Goal: Task Accomplishment & Management: Manage account settings

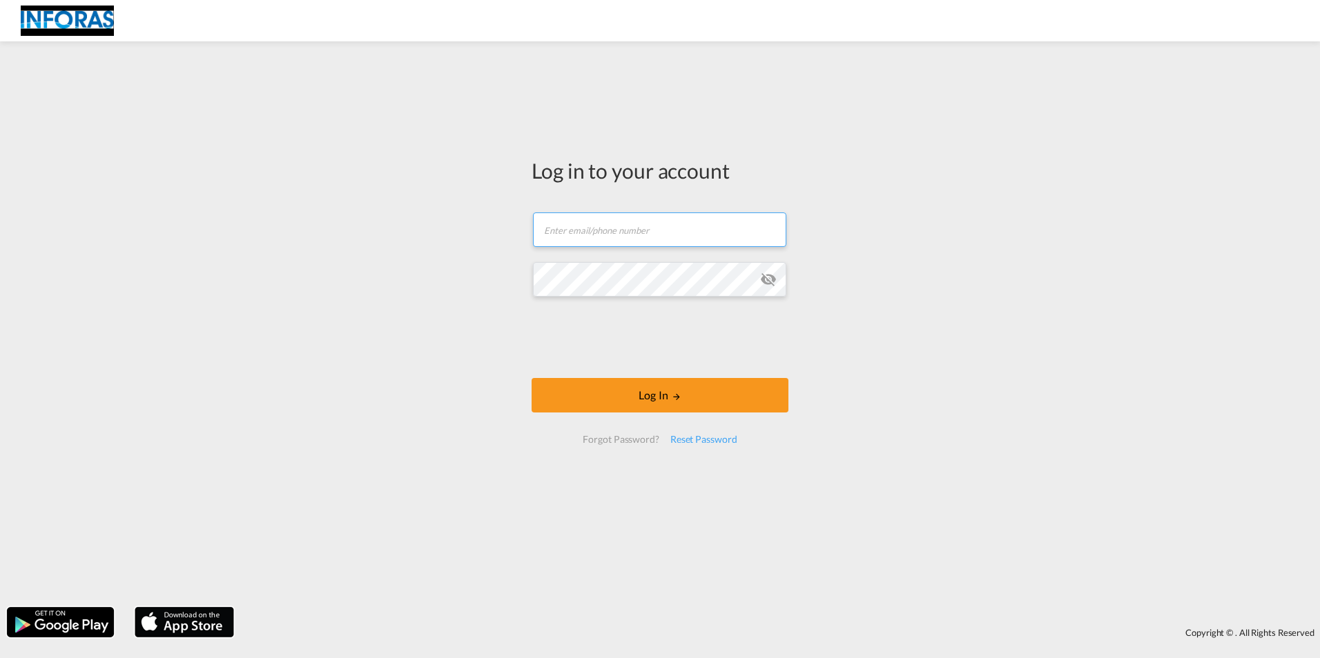
click at [578, 229] on input "text" at bounding box center [659, 230] width 253 height 35
type input "[EMAIL_ADDRESS][PERSON_NAME][DOMAIN_NAME]"
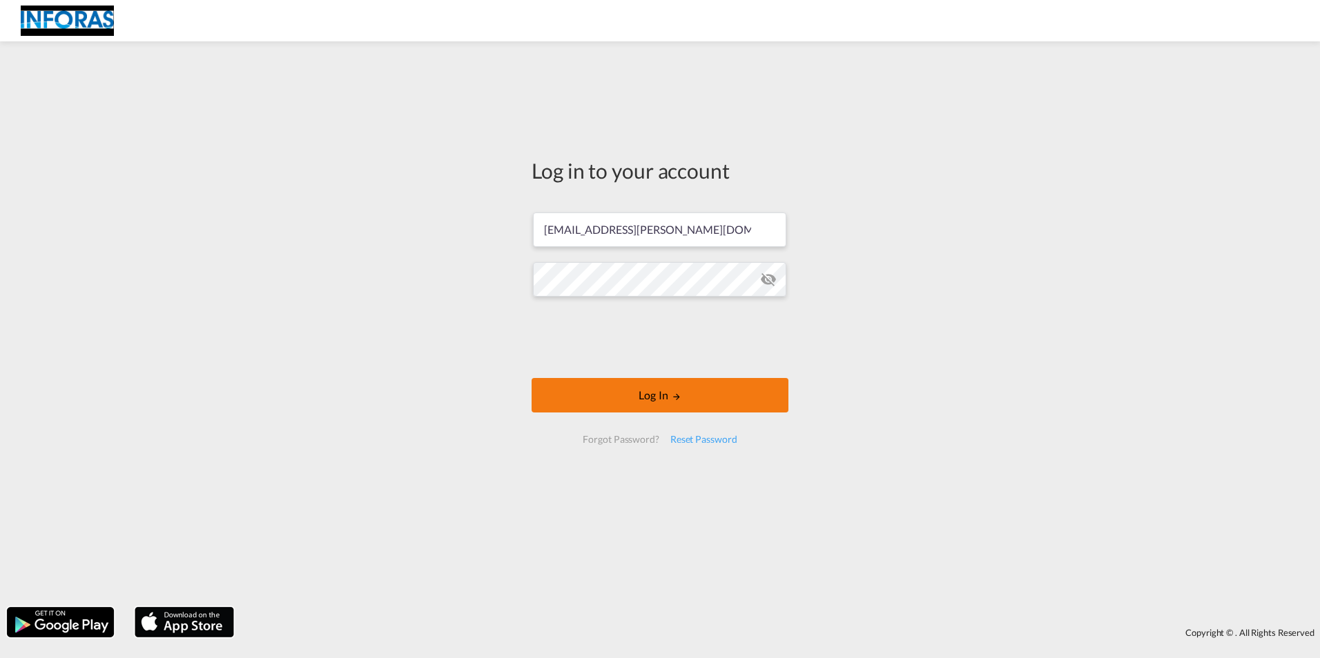
click at [673, 402] on button "Log In" at bounding box center [659, 395] width 257 height 35
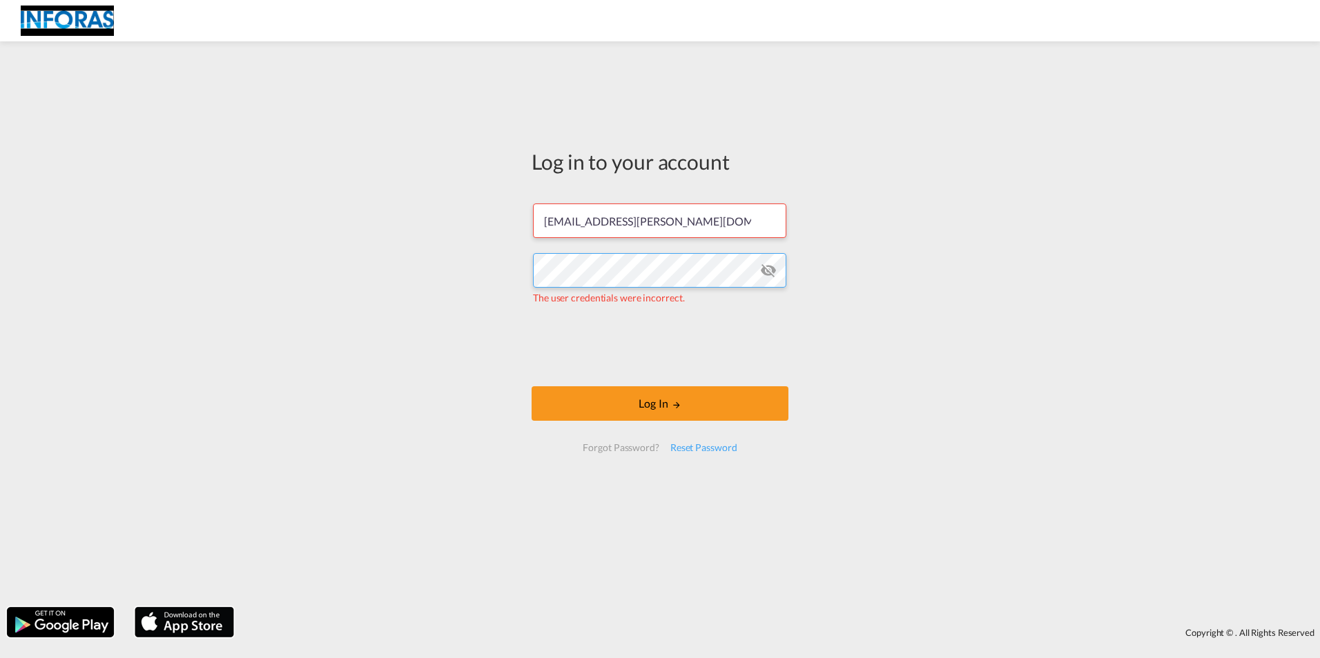
click at [468, 259] on div "Log in to your account [EMAIL_ADDRESS][PERSON_NAME][DOMAIN_NAME] The user crede…" at bounding box center [660, 324] width 1320 height 552
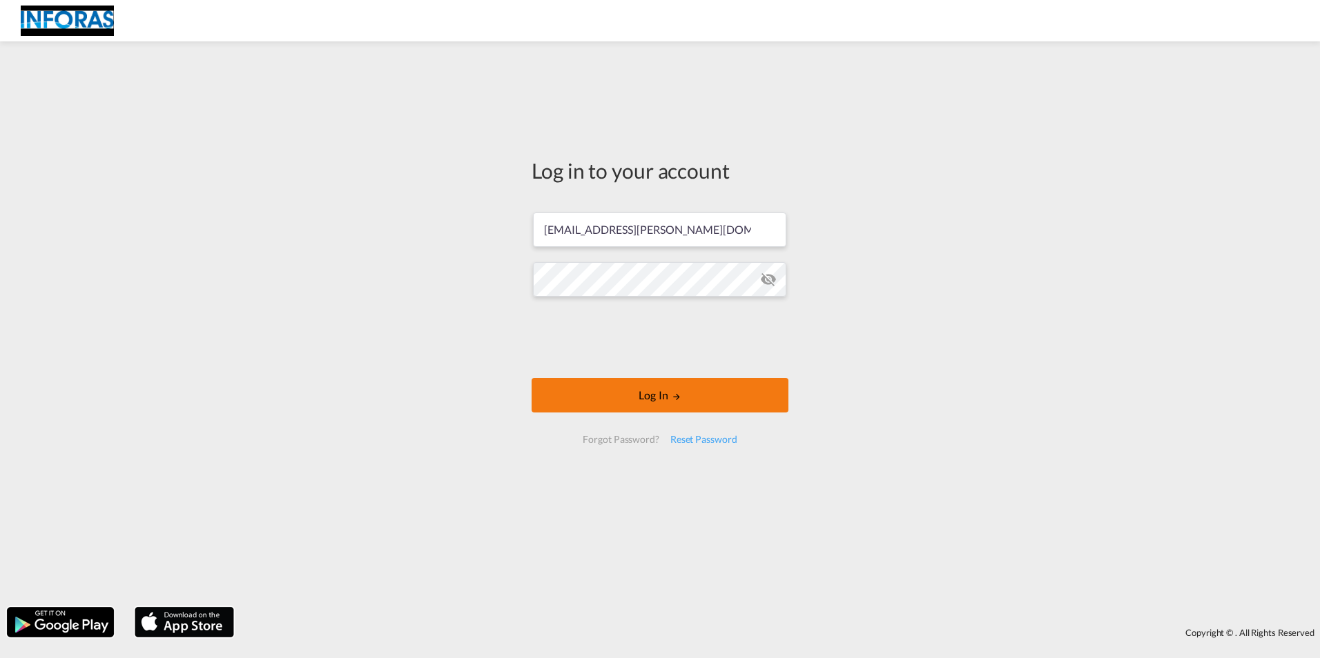
click at [687, 392] on button "Log In" at bounding box center [659, 395] width 257 height 35
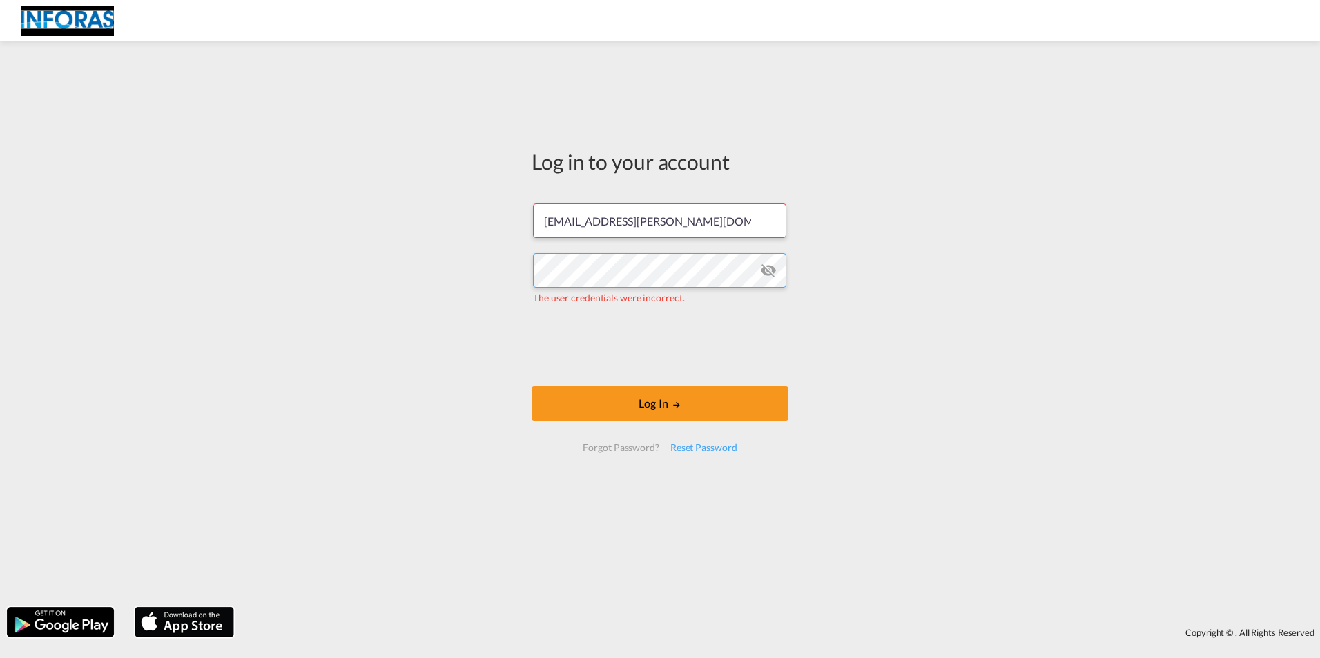
click at [486, 260] on div "Log in to your account [EMAIL_ADDRESS][PERSON_NAME][DOMAIN_NAME] The user crede…" at bounding box center [660, 324] width 1320 height 552
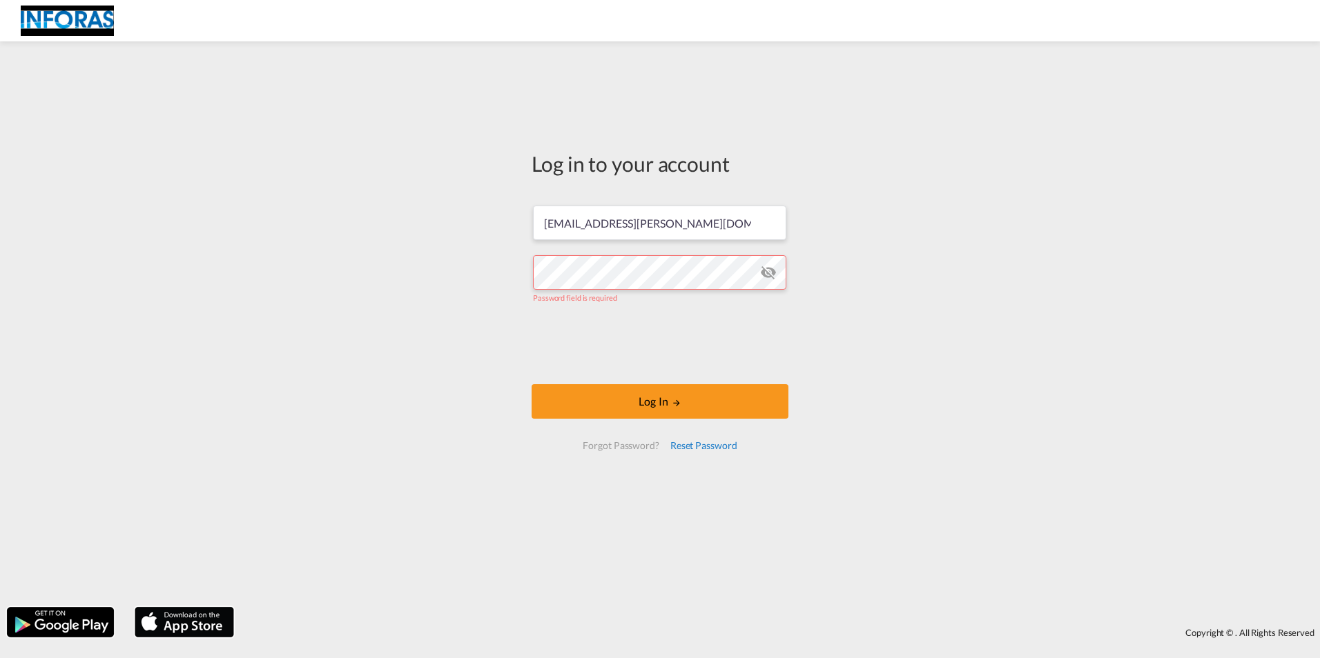
click at [714, 449] on div "Reset Password" at bounding box center [704, 445] width 78 height 25
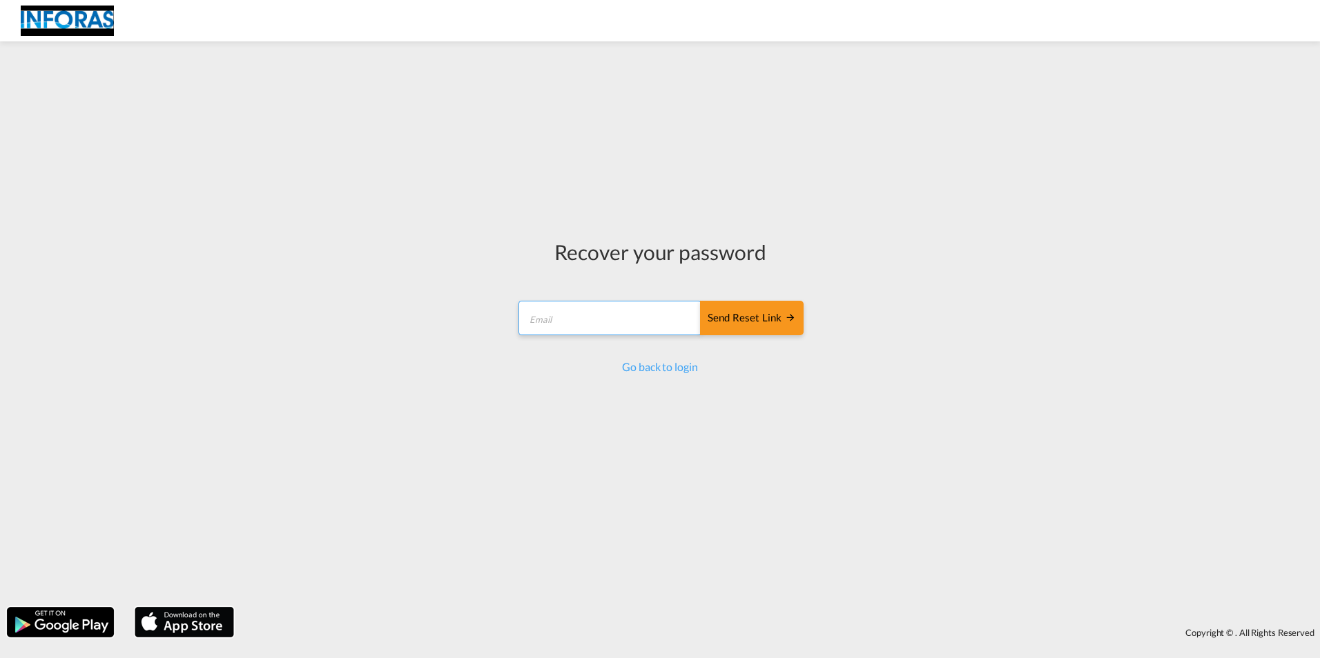
click at [567, 320] on input "email" at bounding box center [609, 318] width 183 height 35
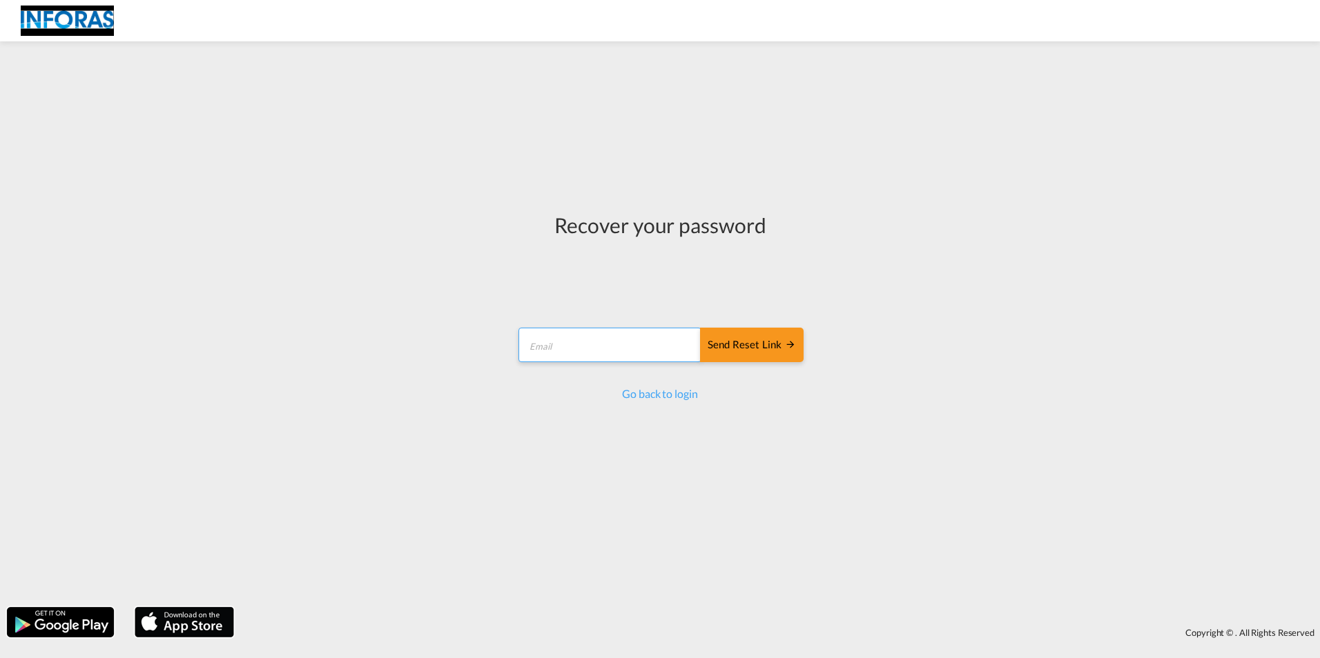
type input "[EMAIL_ADDRESS][PERSON_NAME][DOMAIN_NAME]"
click at [765, 346] on div "Send reset link" at bounding box center [751, 345] width 88 height 16
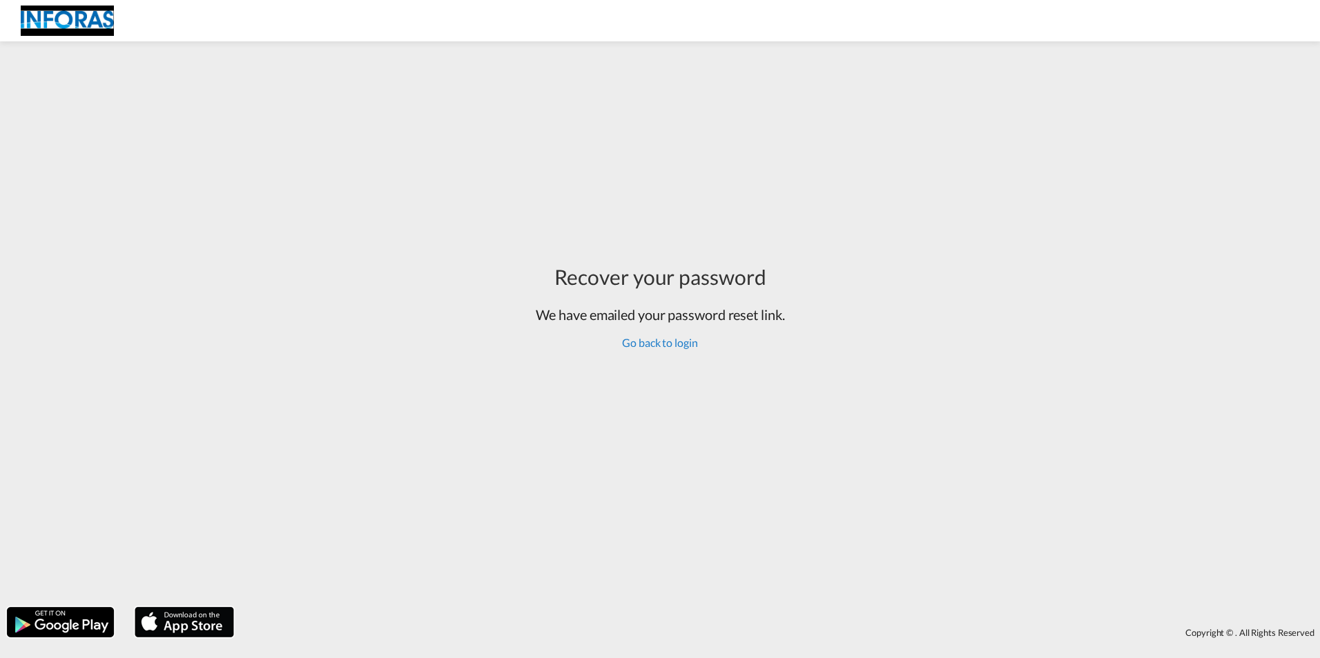
click at [664, 342] on link "Go back to login" at bounding box center [659, 342] width 75 height 13
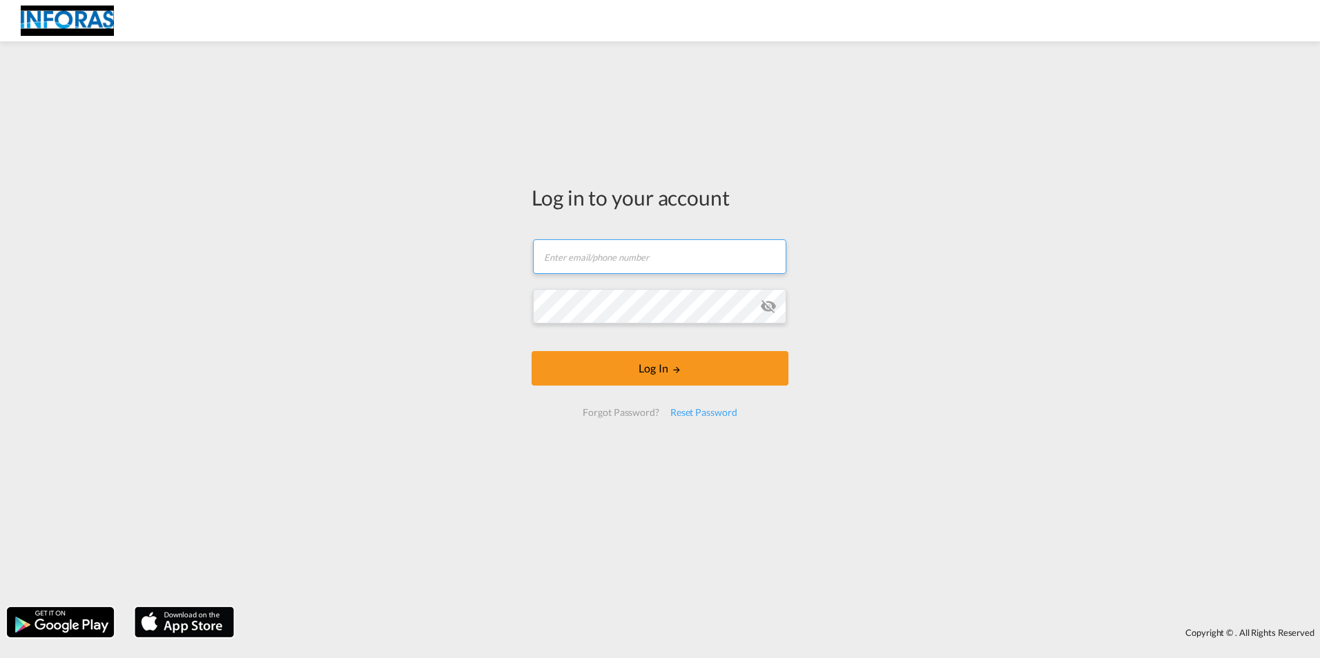
click at [582, 259] on input "text" at bounding box center [659, 256] width 253 height 35
type input "[EMAIL_ADDRESS][PERSON_NAME][DOMAIN_NAME]"
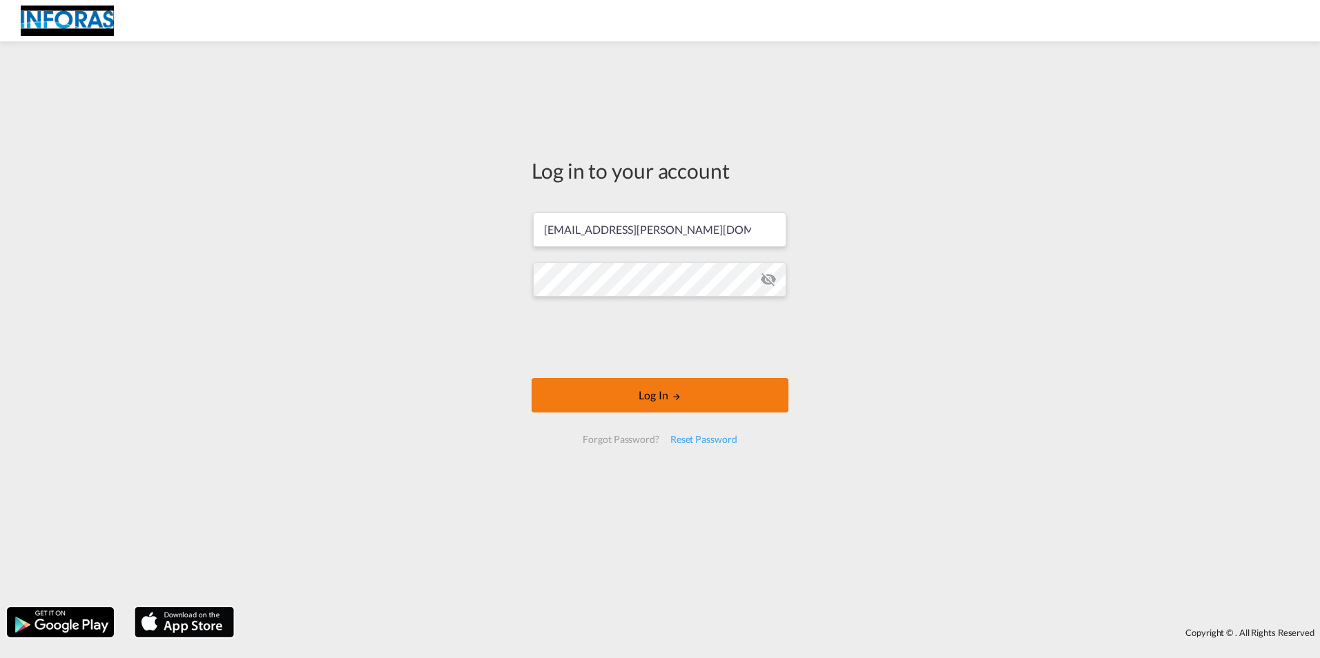
click at [679, 395] on md-icon "LOGIN" at bounding box center [677, 397] width 10 height 10
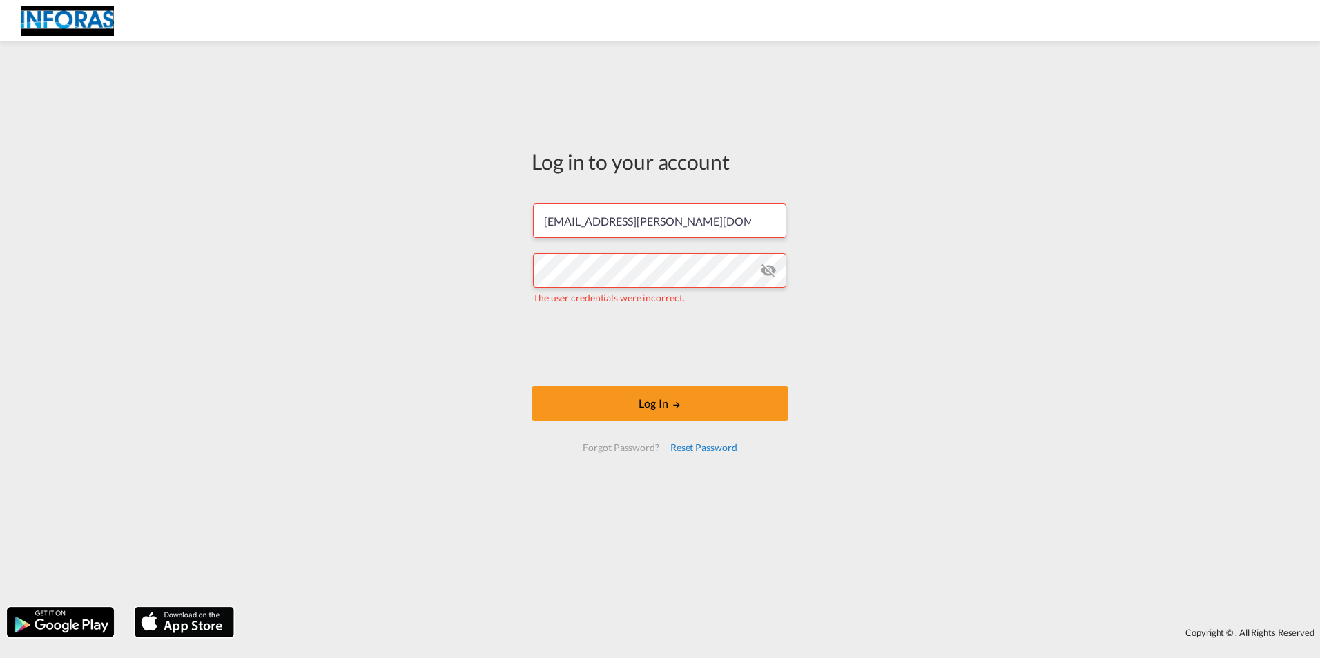
click at [707, 447] on div "Reset Password" at bounding box center [704, 447] width 78 height 25
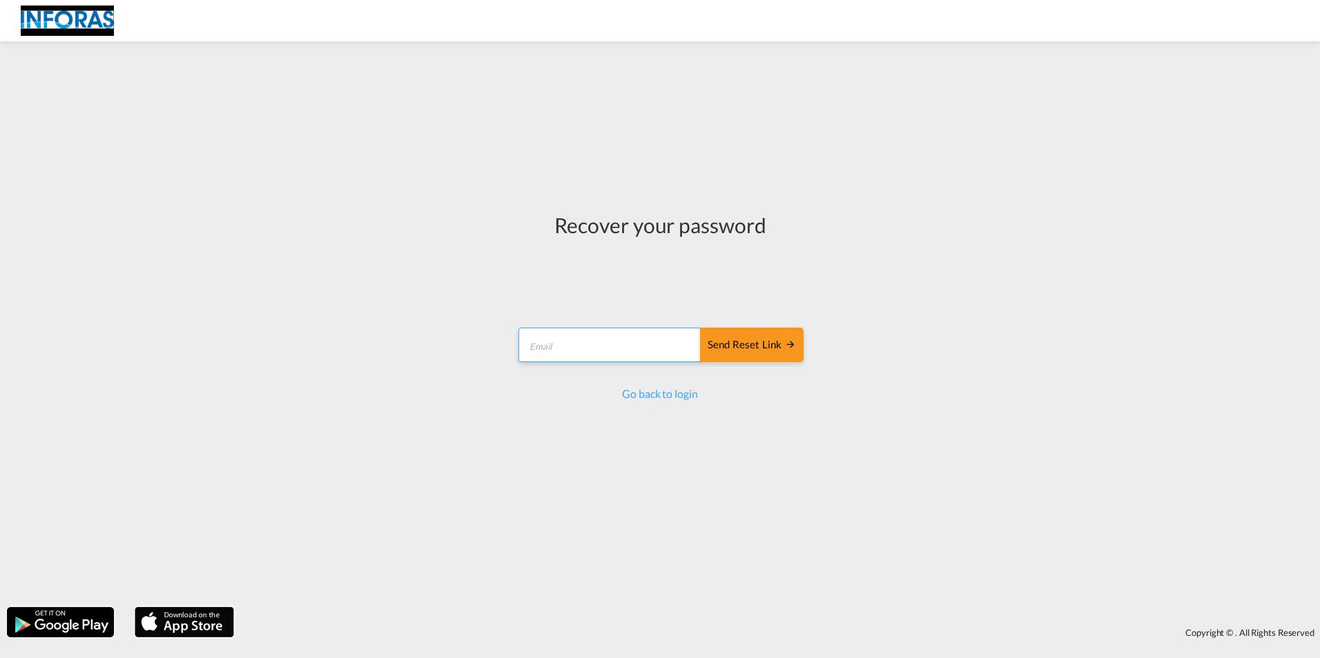
click at [565, 349] on input "email" at bounding box center [609, 345] width 183 height 35
type input "[EMAIL_ADDRESS][PERSON_NAME][DOMAIN_NAME]"
click at [747, 341] on div "Send reset link" at bounding box center [751, 345] width 88 height 16
